Goal: Task Accomplishment & Management: Understand process/instructions

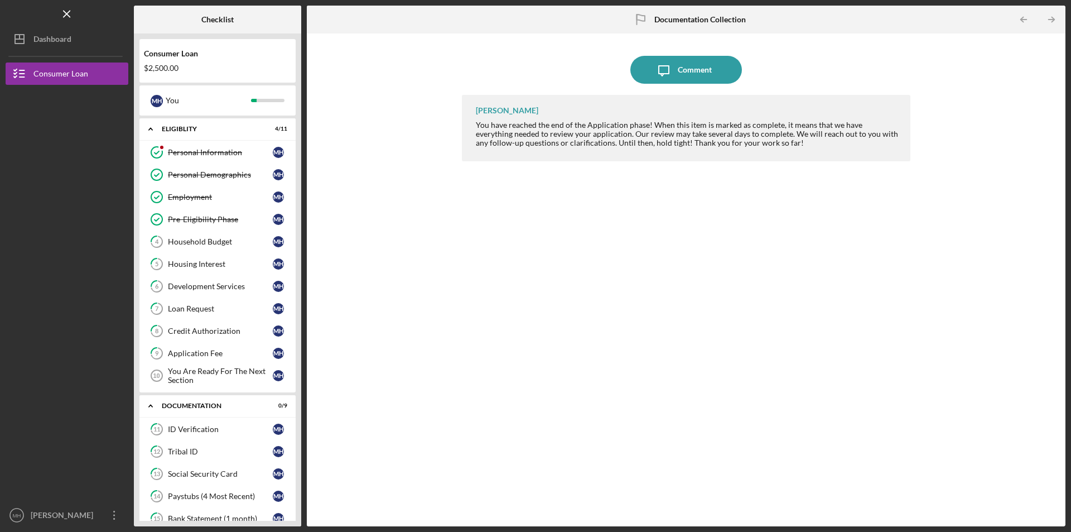
scroll to position [270, 0]
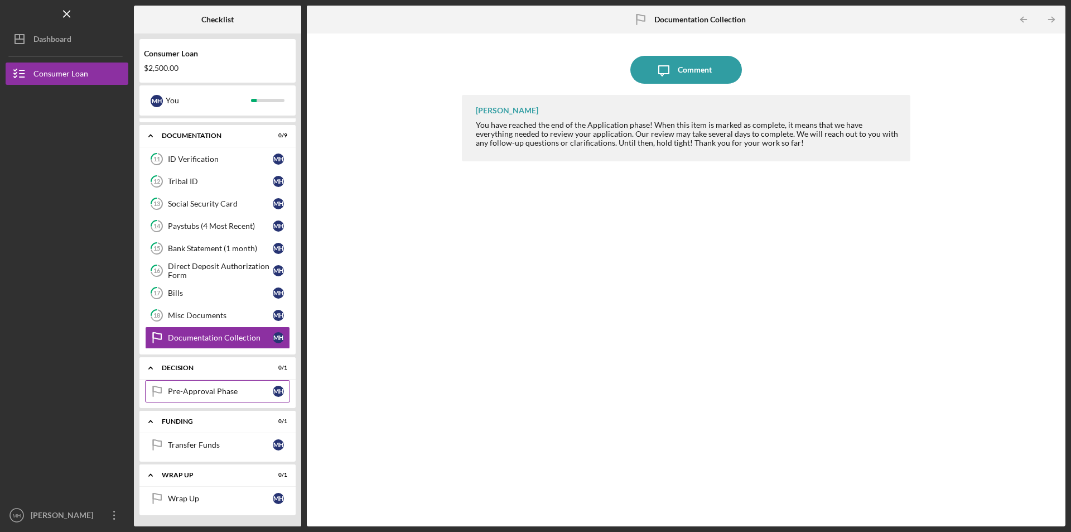
click at [203, 389] on div "Pre-Approval Phase" at bounding box center [220, 391] width 105 height 9
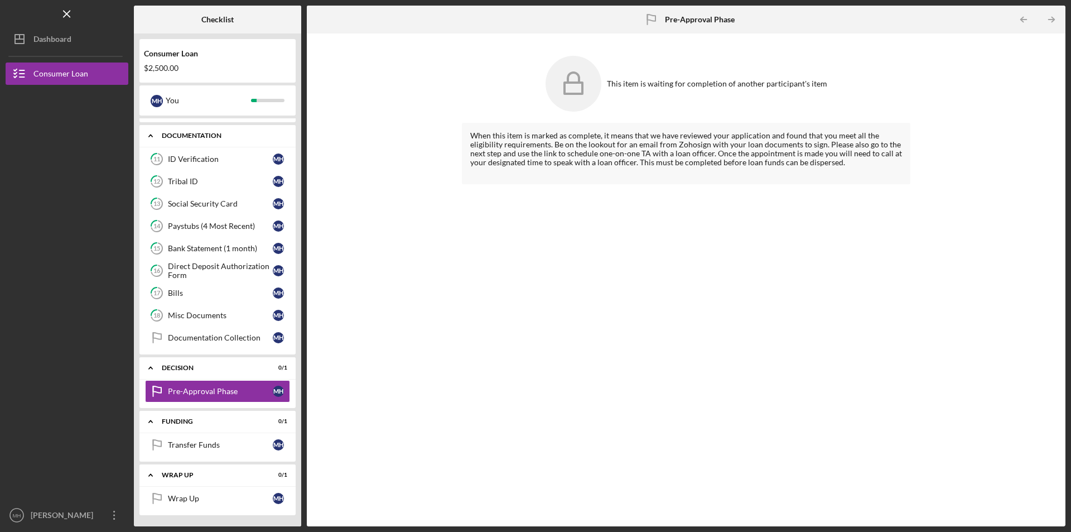
click at [147, 131] on icon "Icon/Expander" at bounding box center [150, 135] width 22 height 22
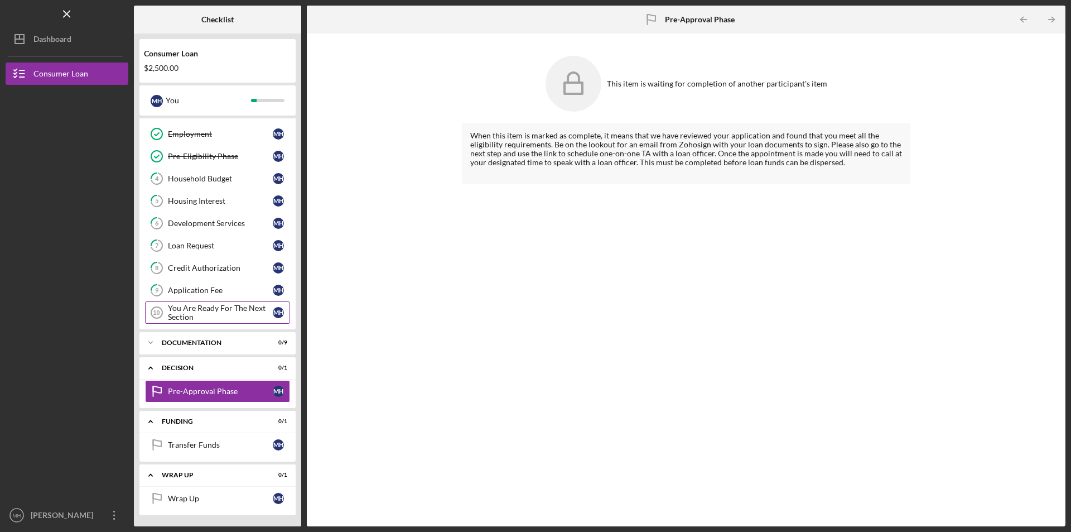
click at [176, 314] on div "You Are Ready For The Next Section" at bounding box center [220, 313] width 105 height 18
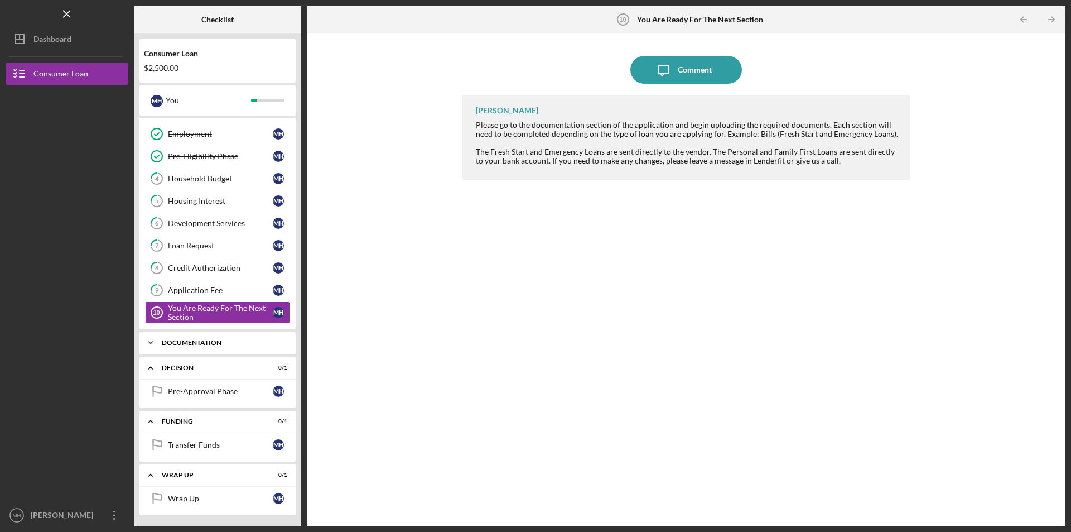
click at [157, 343] on icon "Icon/Expander" at bounding box center [150, 342] width 22 height 22
